Goal: Task Accomplishment & Management: Use online tool/utility

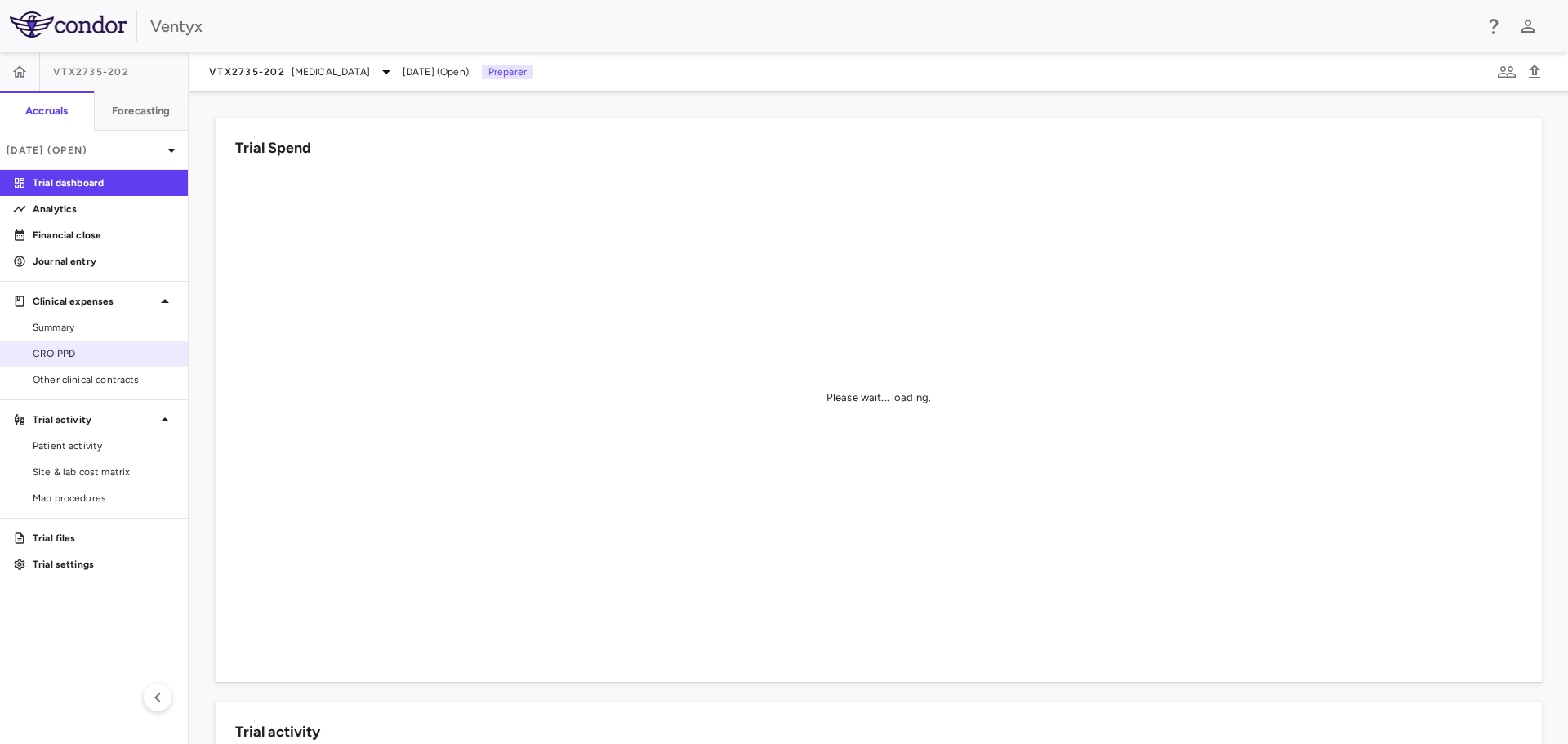
click at [63, 349] on span "CRO PPD" at bounding box center [103, 354] width 142 height 15
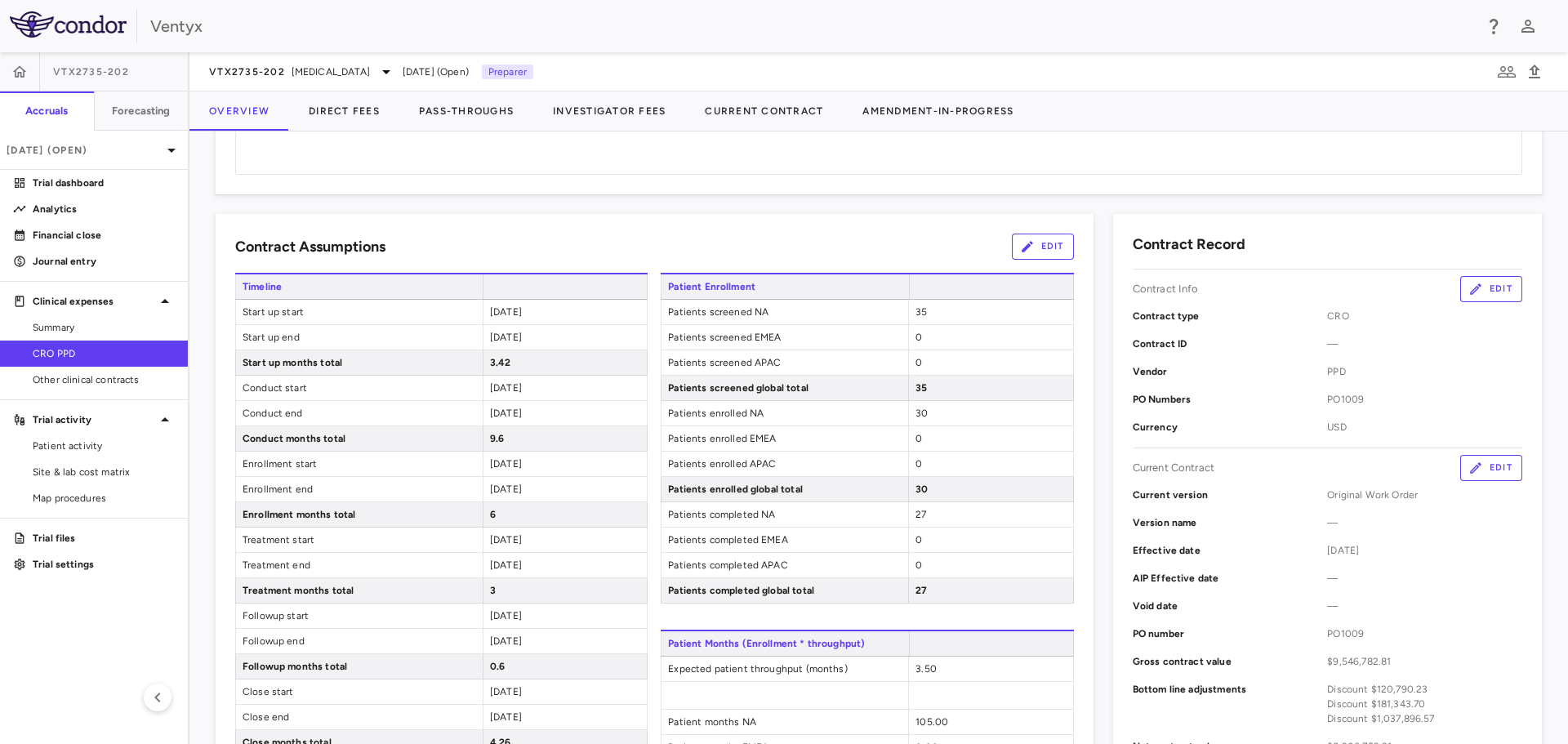
scroll to position [490, 0]
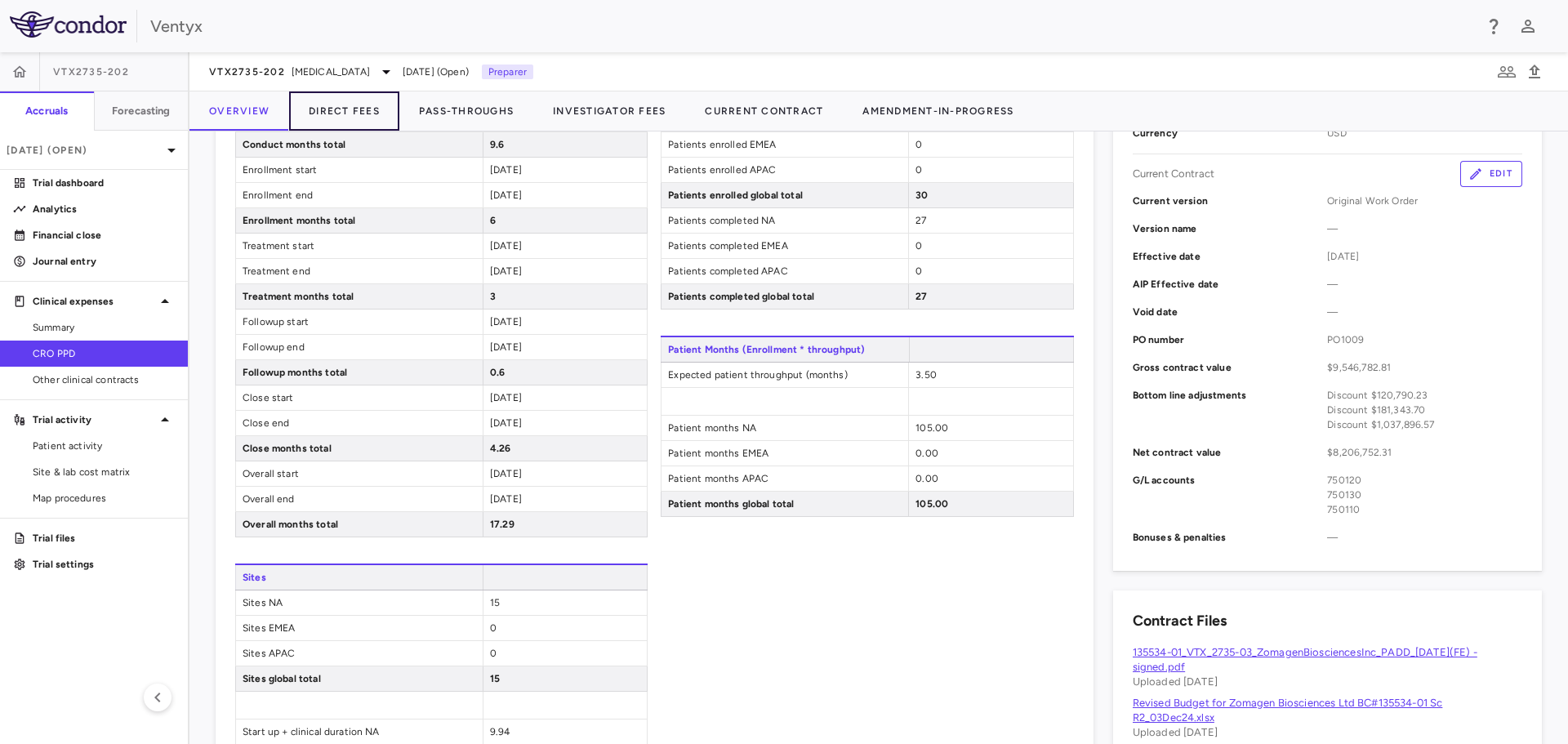
drag, startPoint x: 338, startPoint y: 109, endPoint x: 676, endPoint y: 196, distance: 349.0
click at [338, 109] on button "Direct Fees" at bounding box center [344, 110] width 110 height 40
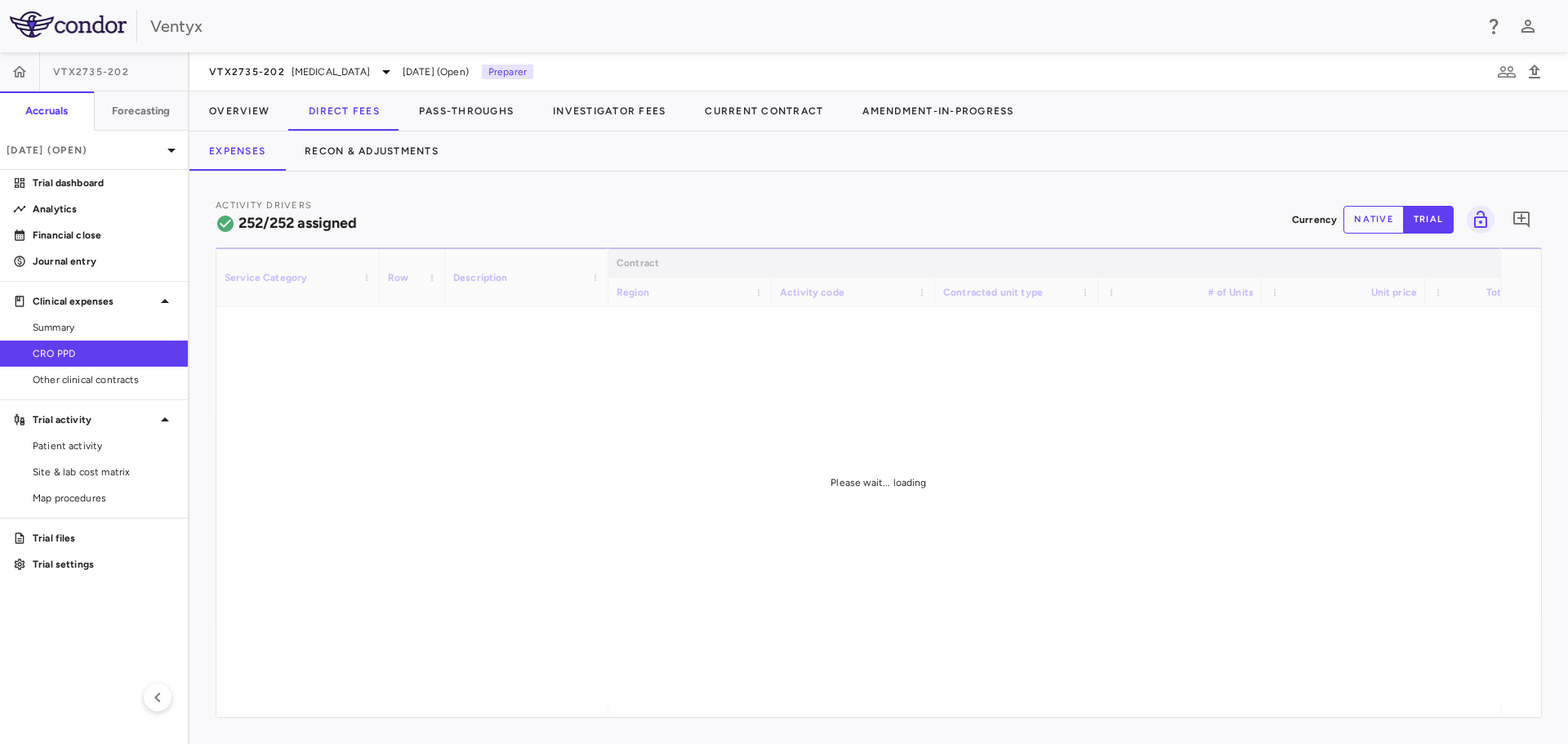
click at [506, 224] on div "Activity Drivers 252/252 assigned Currency native trial 0" at bounding box center [878, 219] width 1326 height 43
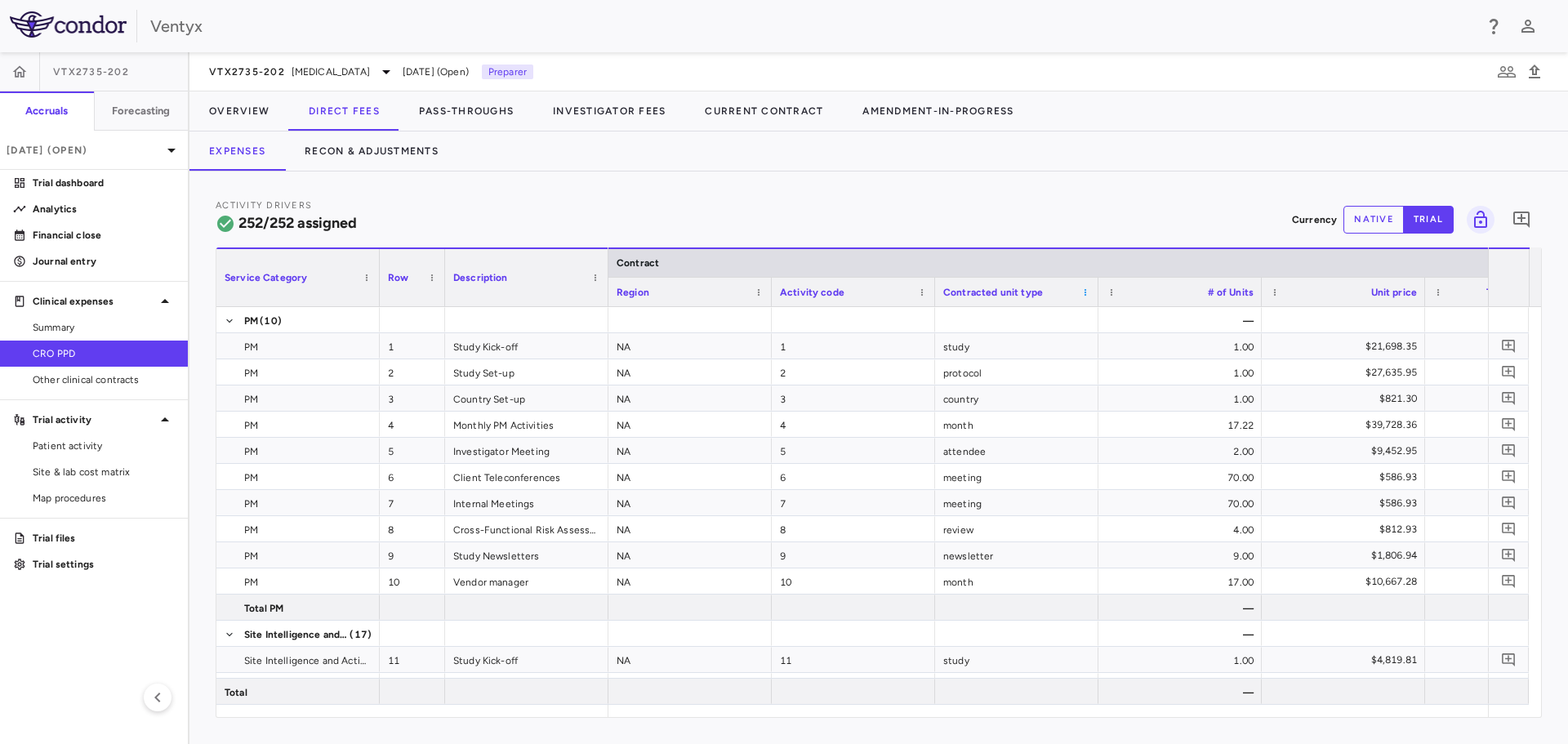
click at [1086, 287] on span at bounding box center [1085, 292] width 10 height 10
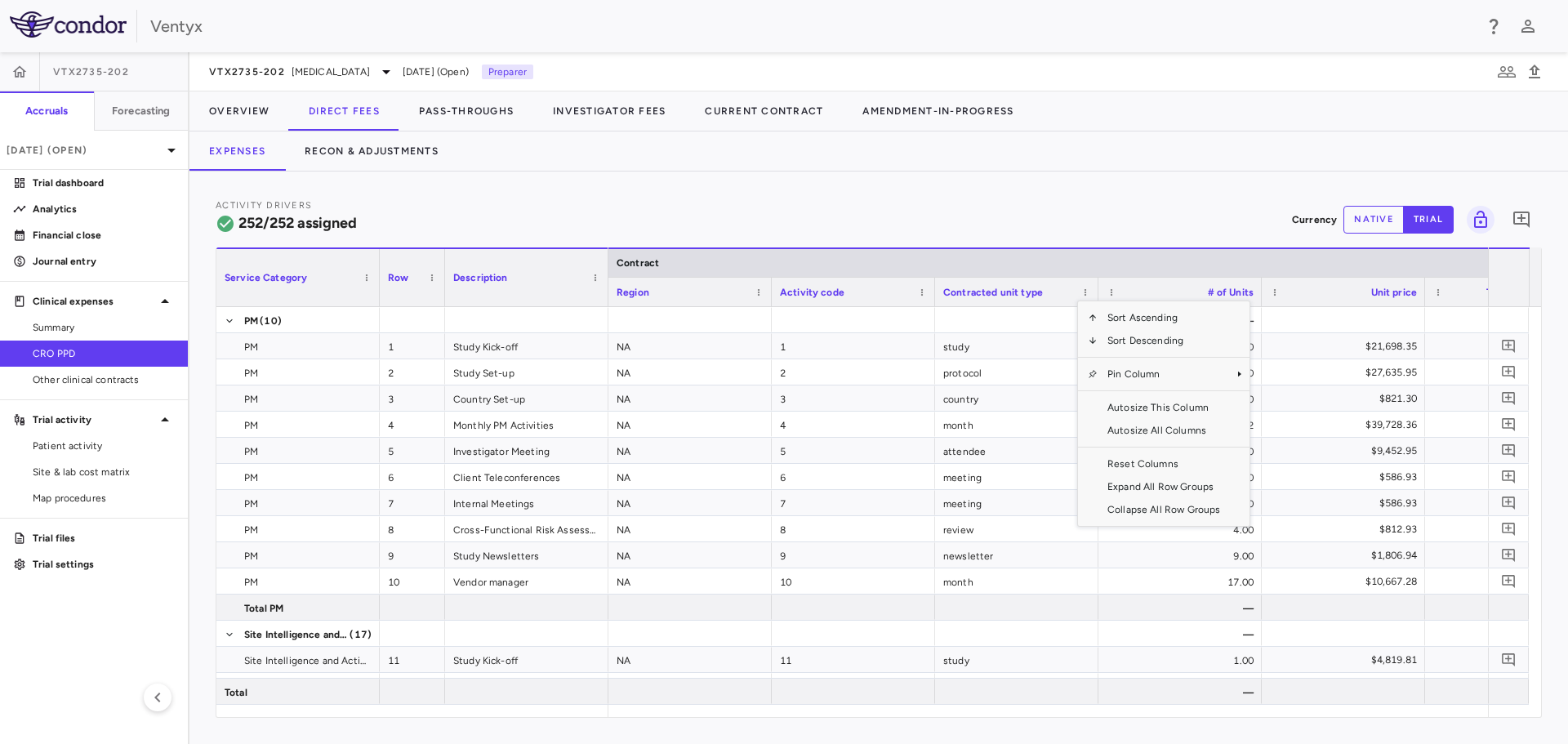
click at [997, 195] on div "Activity Drivers 252/252 assigned Currency native trial 0 Press ENTER to sort. …" at bounding box center [879, 458] width 1378 height 573
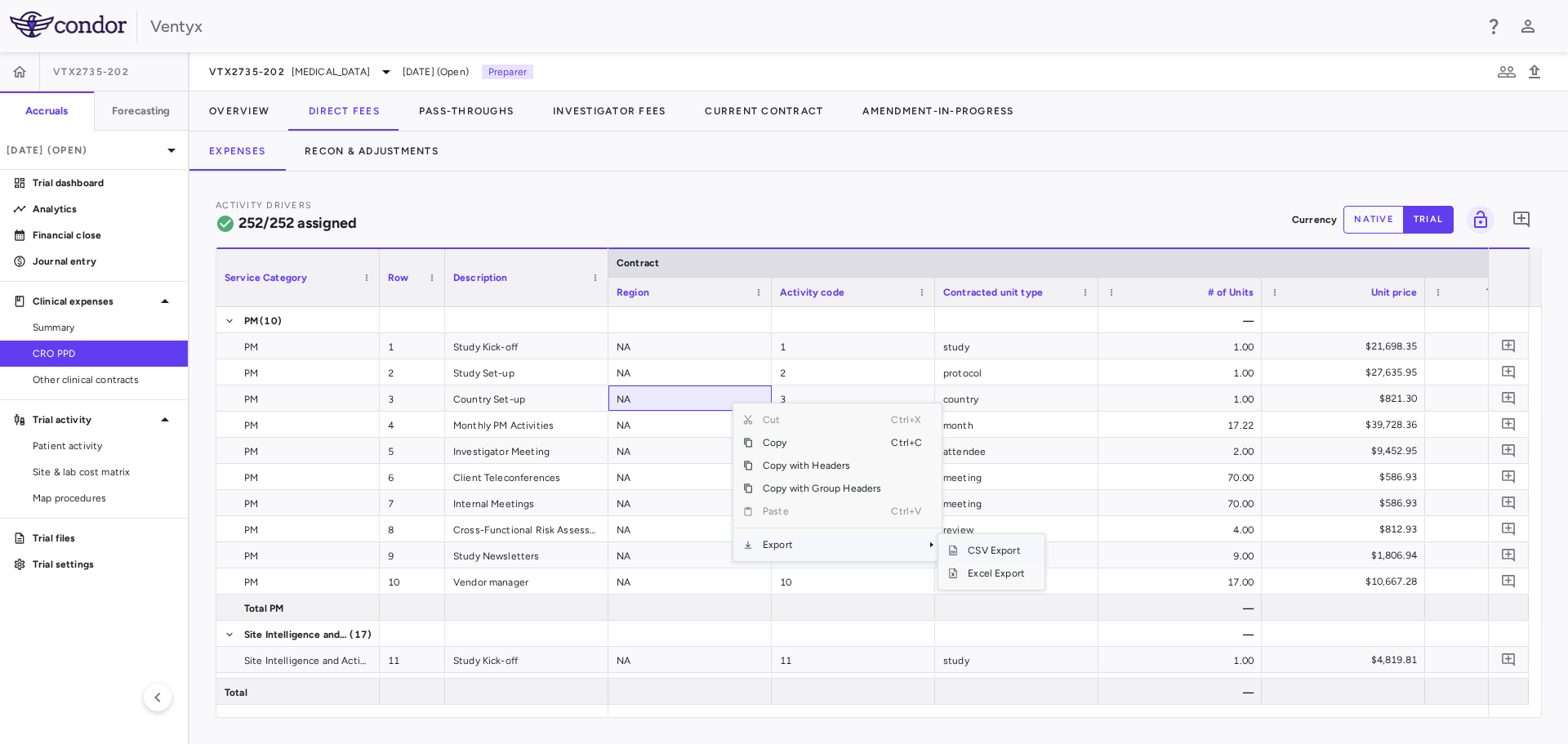
click at [978, 547] on span "CSV Export" at bounding box center [996, 551] width 76 height 23
